Goal: Task Accomplishment & Management: Manage account settings

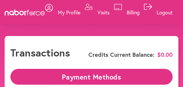
click at [72, 16] on p "My Profile" at bounding box center [69, 12] width 23 height 7
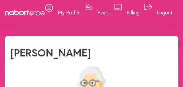
select select "*"
click at [103, 16] on p "Visits" at bounding box center [103, 12] width 12 height 7
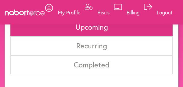
scroll to position [46, 0]
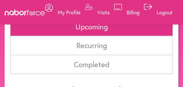
click at [102, 62] on li "Completed" at bounding box center [91, 64] width 162 height 19
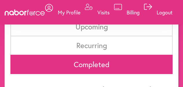
scroll to position [47, 0]
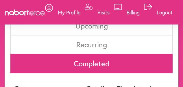
click at [150, 10] on icon at bounding box center [148, 7] width 8 height 6
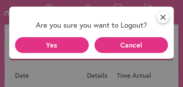
scroll to position [0, 0]
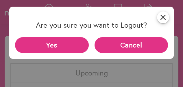
click at [141, 45] on button "Cancel" at bounding box center [131, 45] width 74 height 16
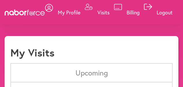
click at [136, 16] on p "Billing" at bounding box center [132, 12] width 13 height 7
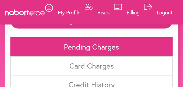
scroll to position [46, 0]
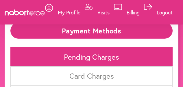
click at [118, 59] on li "Pending Charges" at bounding box center [91, 56] width 162 height 19
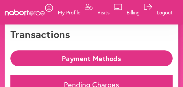
scroll to position [46, 0]
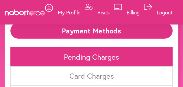
click at [114, 57] on li "Pending Charges" at bounding box center [91, 56] width 162 height 19
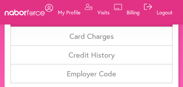
scroll to position [55, 0]
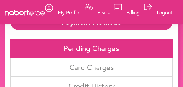
click at [115, 63] on li "Card Charges" at bounding box center [91, 67] width 162 height 19
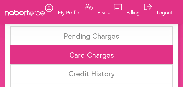
scroll to position [69, 0]
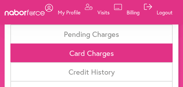
click at [109, 57] on li "Card Charges" at bounding box center [91, 53] width 162 height 19
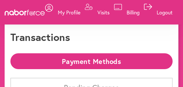
scroll to position [0, 0]
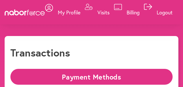
click at [167, 16] on p "Logout" at bounding box center [164, 12] width 16 height 7
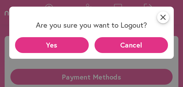
click at [73, 38] on button "Yes" at bounding box center [52, 45] width 74 height 16
